Goal: Check status: Check status

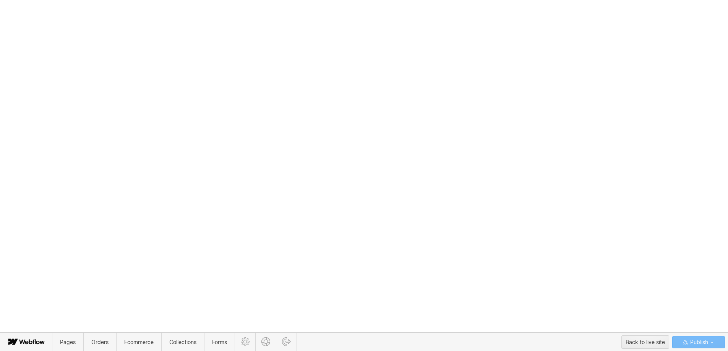
click at [484, 172] on body "Christmas Trading Dates: Office Closes Friday December 24th. Open Tuesday Janua…" at bounding box center [364, 175] width 728 height 351
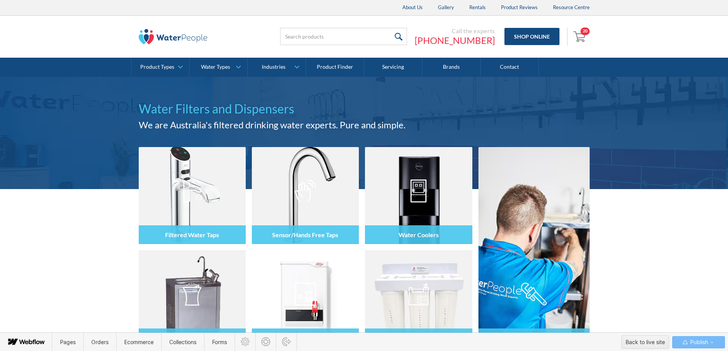
click at [661, 296] on div "Filtered Water Taps Sensor/Hands Free Taps Water Coolers Drinking Fountains Wal…" at bounding box center [364, 289] width 728 height 200
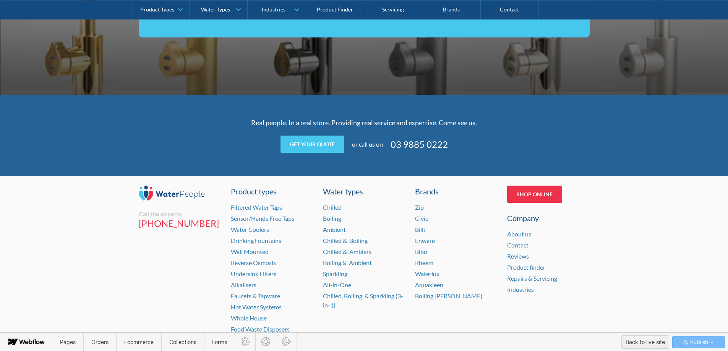
scroll to position [1701, 0]
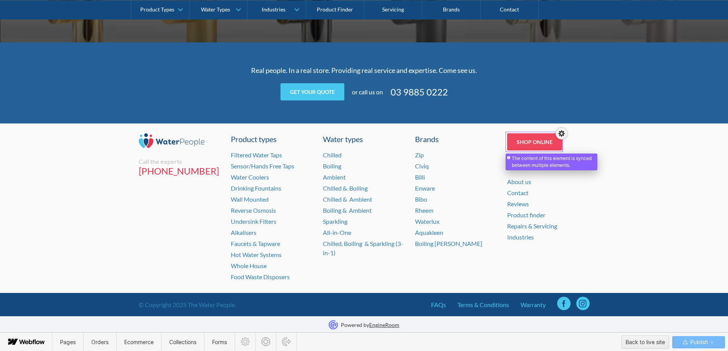
click at [524, 146] on div at bounding box center [534, 138] width 55 height 17
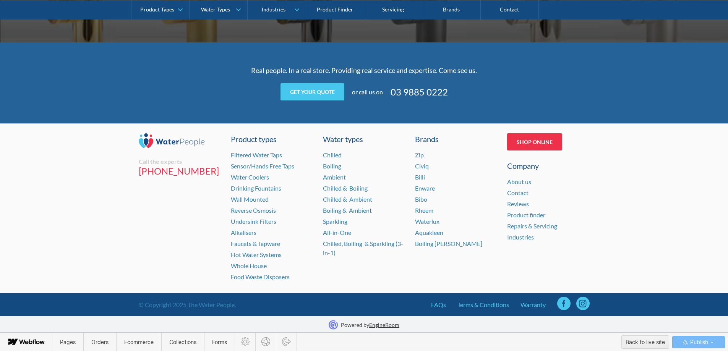
click at [628, 162] on div "Call the experts (03) 9885 0222 Product types Filtered Water Taps Sensor/Hands …" at bounding box center [364, 208] width 728 height 170
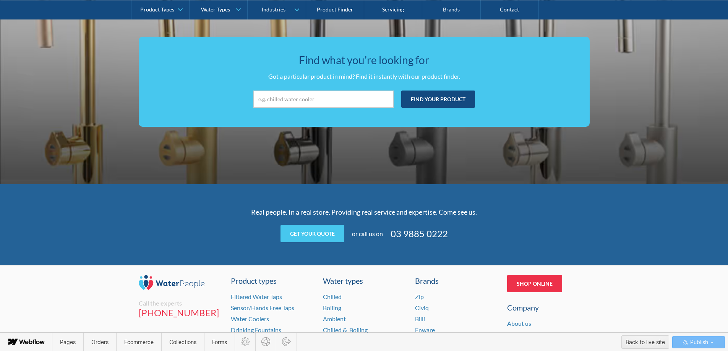
scroll to position [1472, 0]
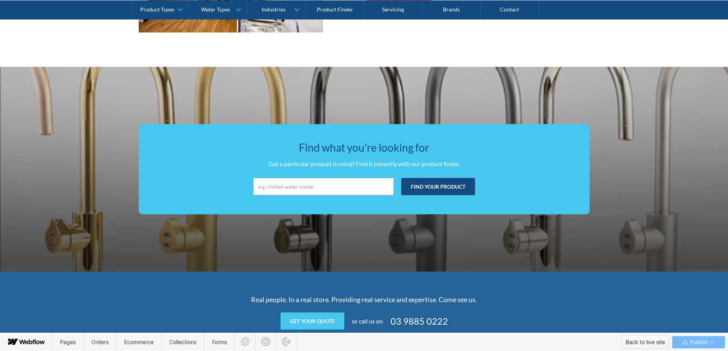
click at [651, 339] on div "Back to live site" at bounding box center [644, 342] width 39 height 11
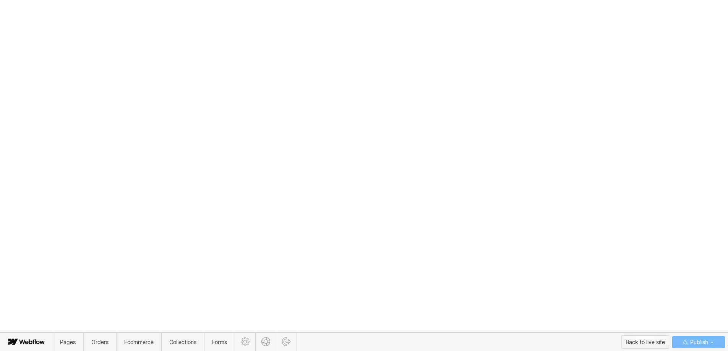
scroll to position [0, 0]
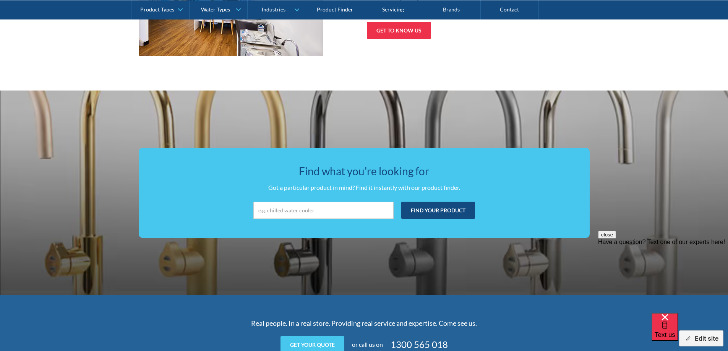
scroll to position [1452, 0]
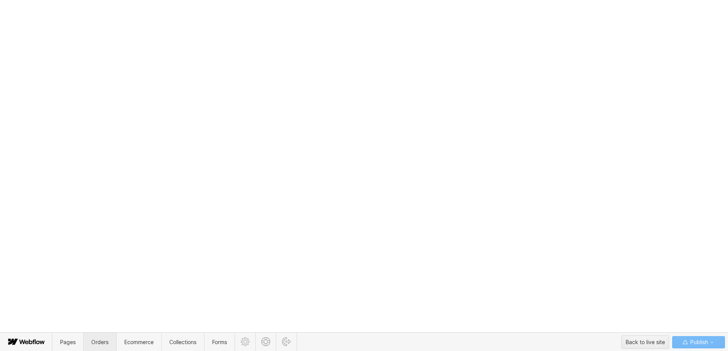
click at [100, 345] on span "Orders" at bounding box center [99, 342] width 17 height 6
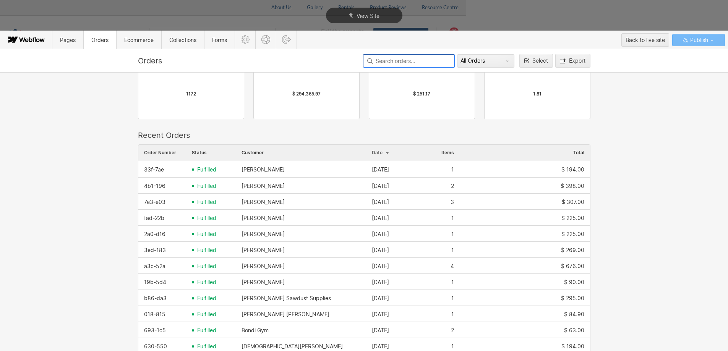
scroll to position [38, 0]
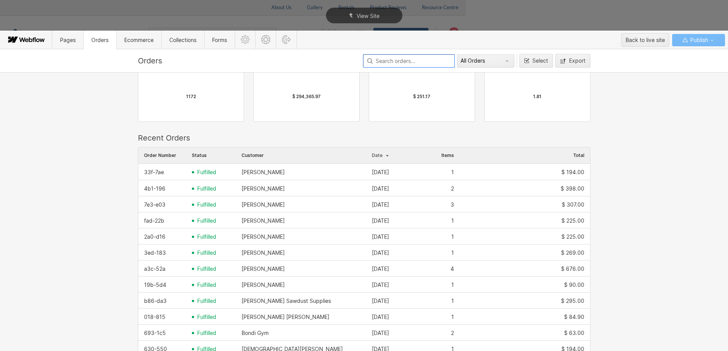
click at [385, 60] on input at bounding box center [409, 60] width 92 height 13
paste input
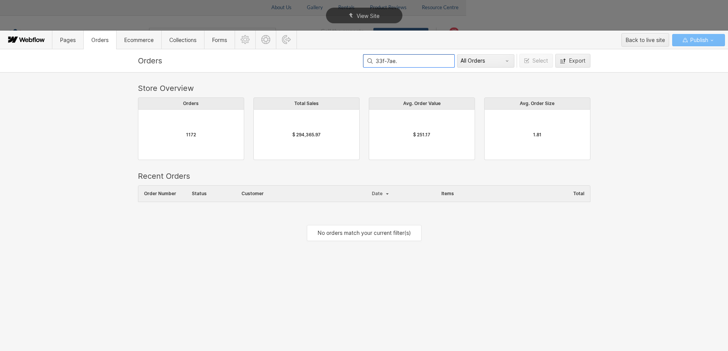
scroll to position [0, 0]
type input "33f-7ae"
click at [202, 211] on span "fulfilled" at bounding box center [206, 210] width 19 height 6
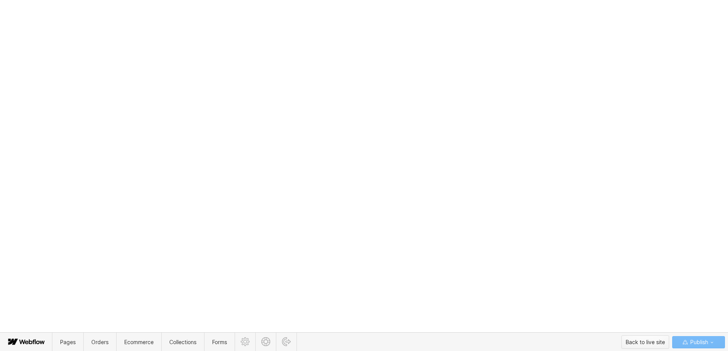
click at [650, 343] on div "Back to live site" at bounding box center [644, 342] width 39 height 11
click at [99, 343] on span "Orders" at bounding box center [99, 342] width 17 height 6
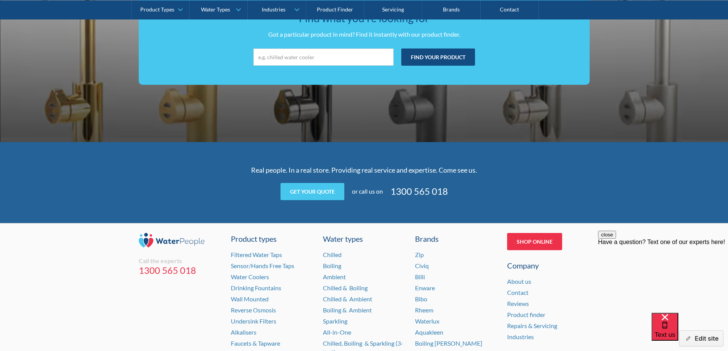
scroll to position [1273, 0]
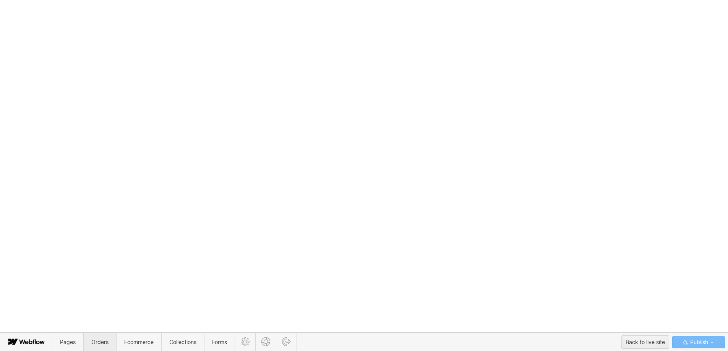
click at [99, 343] on span "Orders" at bounding box center [99, 342] width 17 height 6
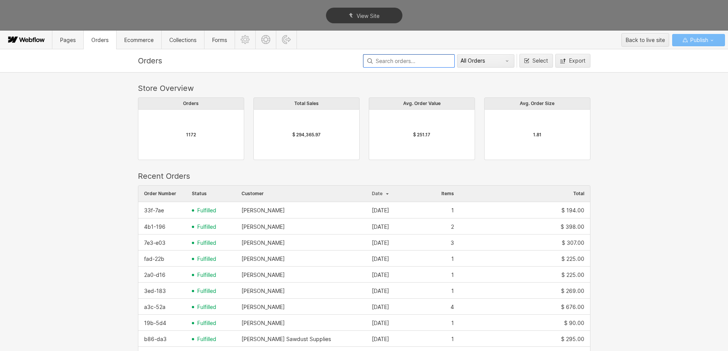
scroll to position [412, 447]
